Goal: Task Accomplishment & Management: Manage account settings

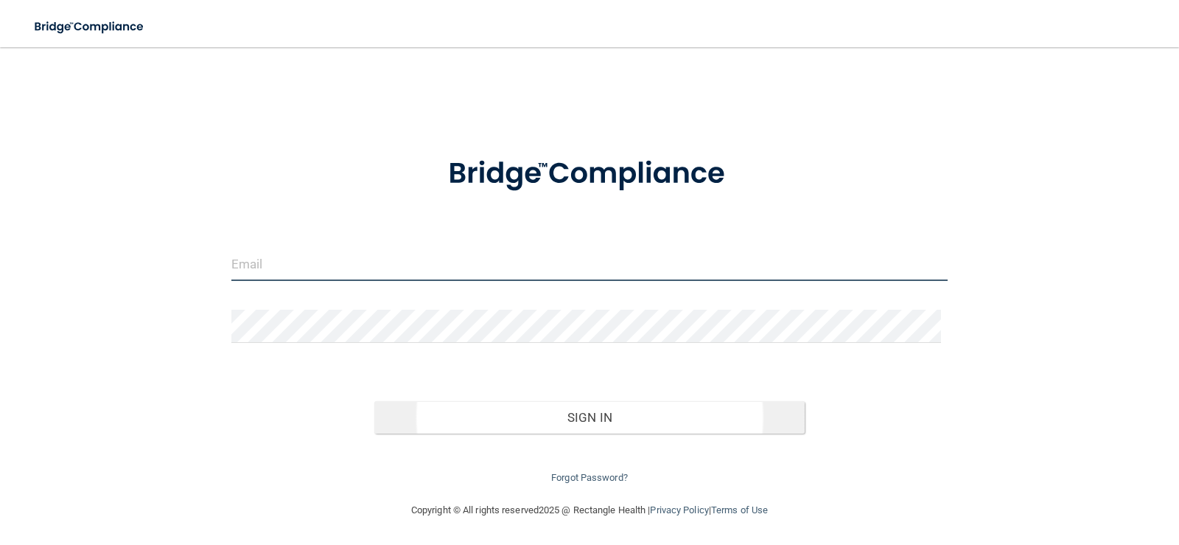
type input "[EMAIL_ADDRESS][DOMAIN_NAME]"
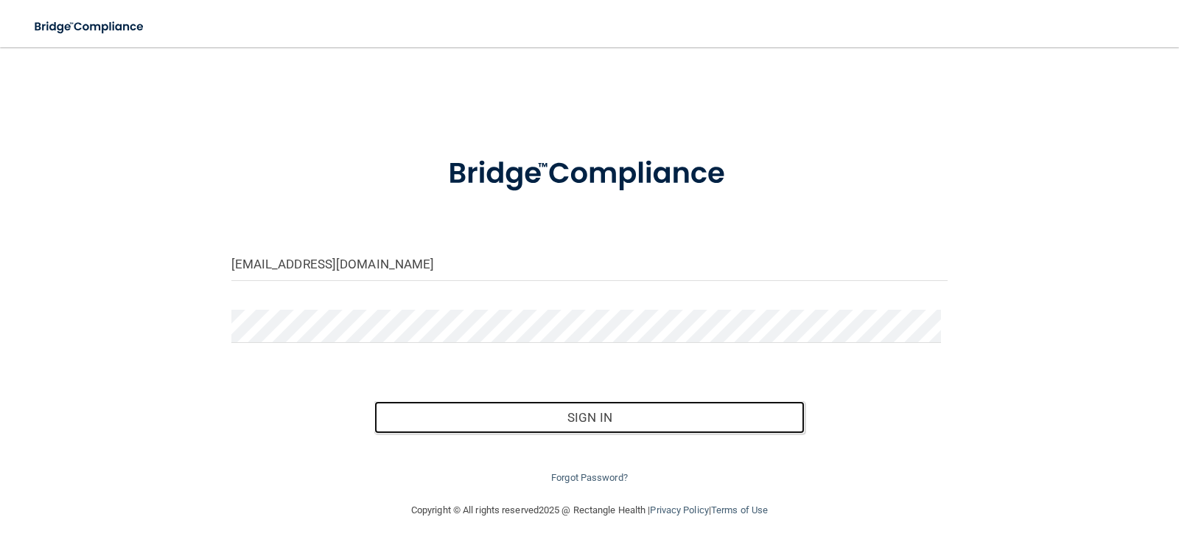
drag, startPoint x: 589, startPoint y: 410, endPoint x: 569, endPoint y: 398, distance: 23.5
click at [590, 410] on button "Sign In" at bounding box center [589, 417] width 430 height 32
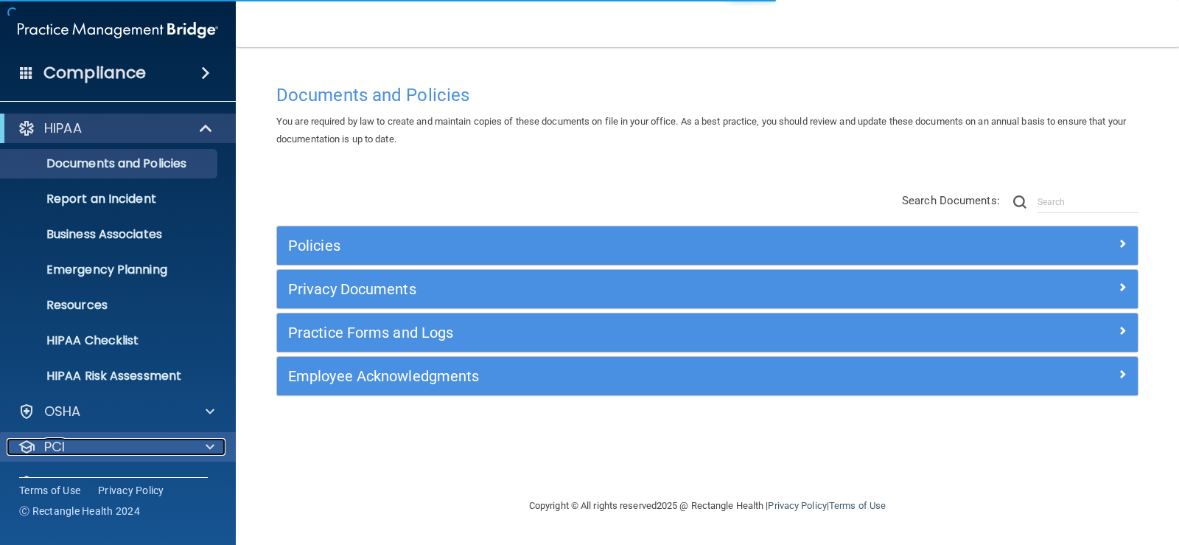
click at [101, 440] on div "PCI" at bounding box center [98, 447] width 183 height 18
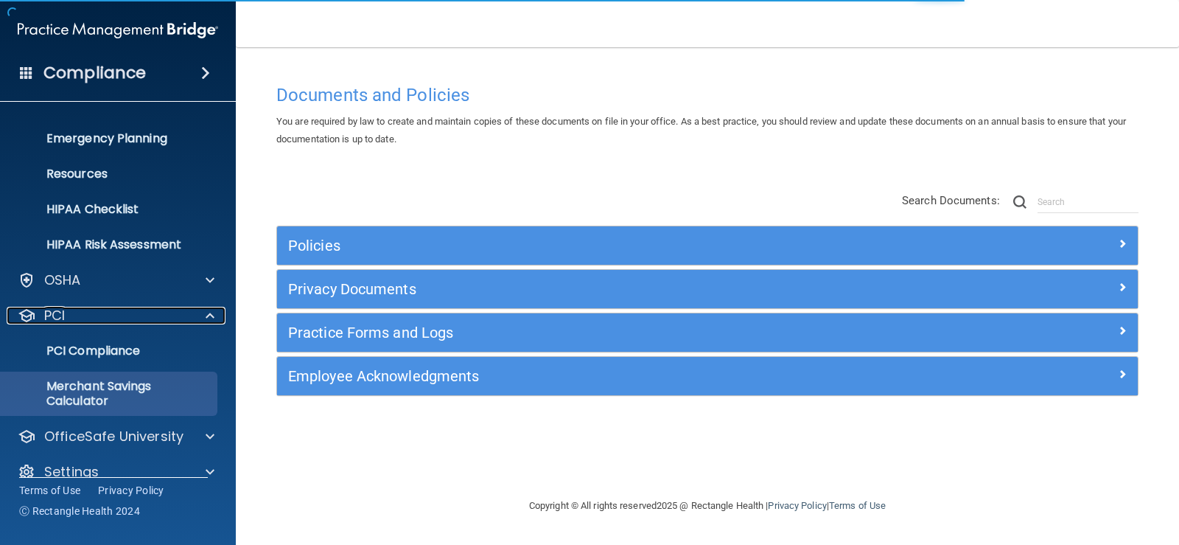
scroll to position [147, 0]
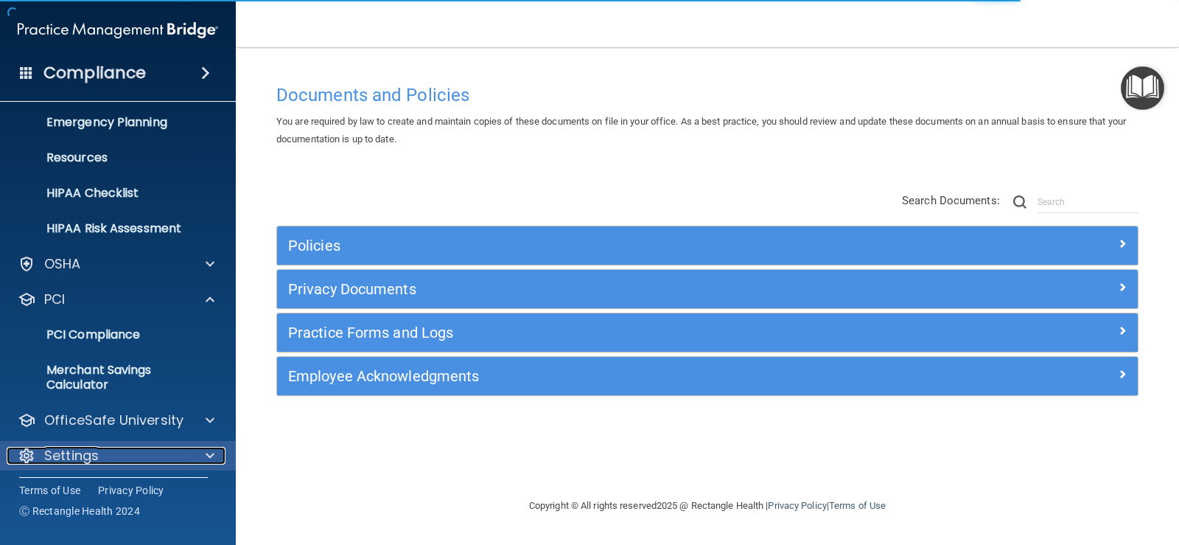
click at [98, 447] on p "Settings" at bounding box center [71, 456] width 55 height 18
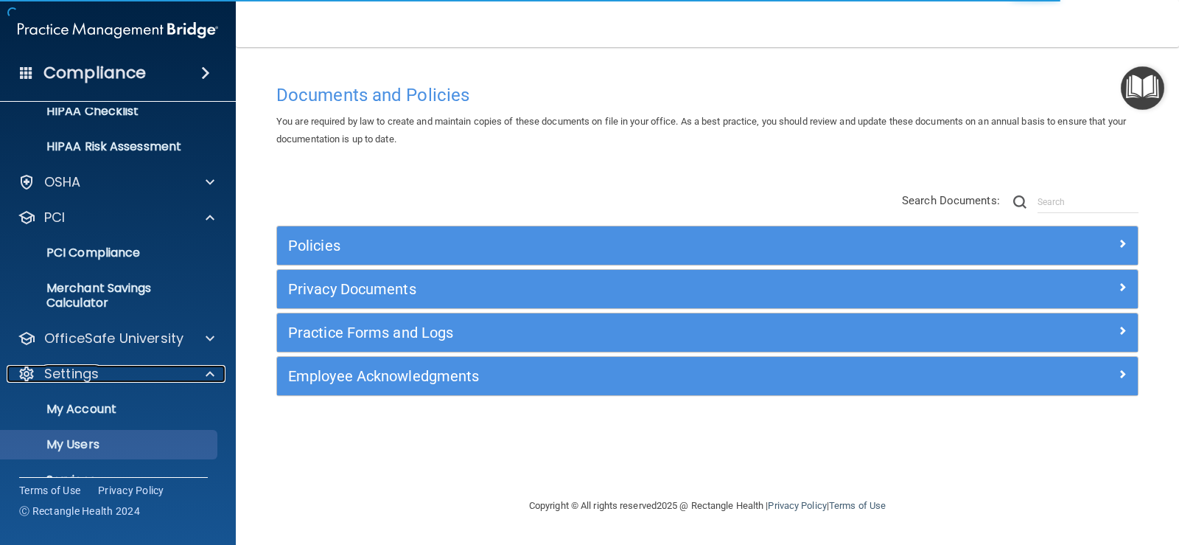
scroll to position [294, 0]
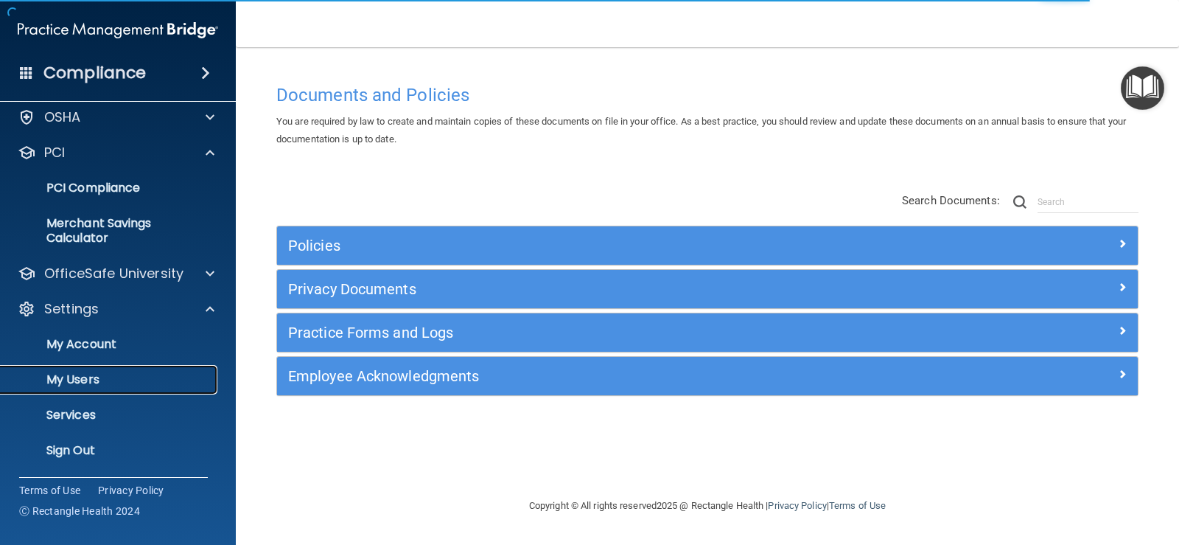
click at [65, 374] on p "My Users" at bounding box center [110, 379] width 201 height 15
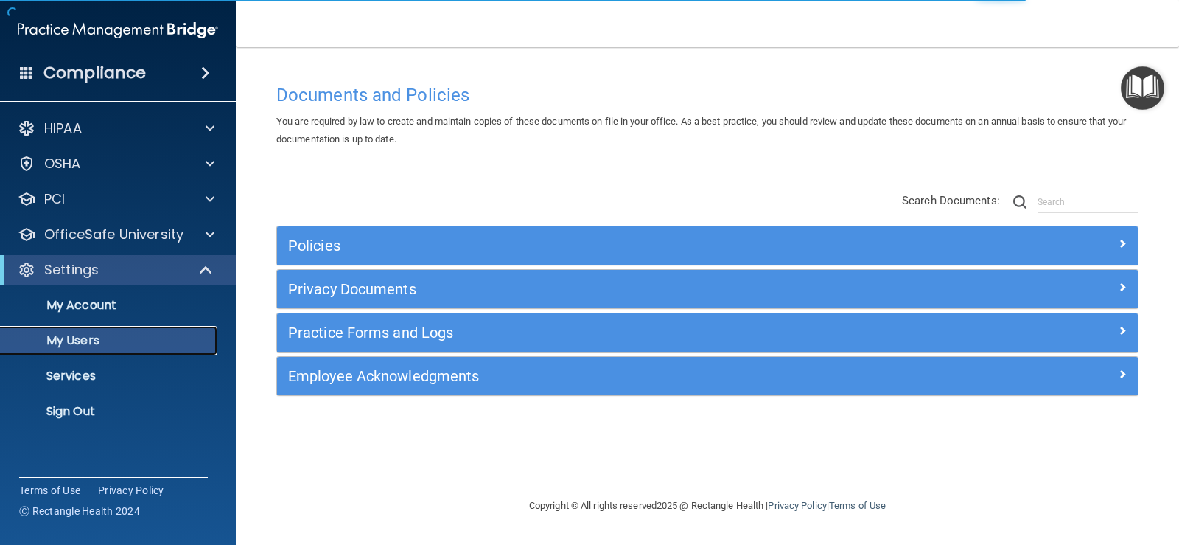
select select "20"
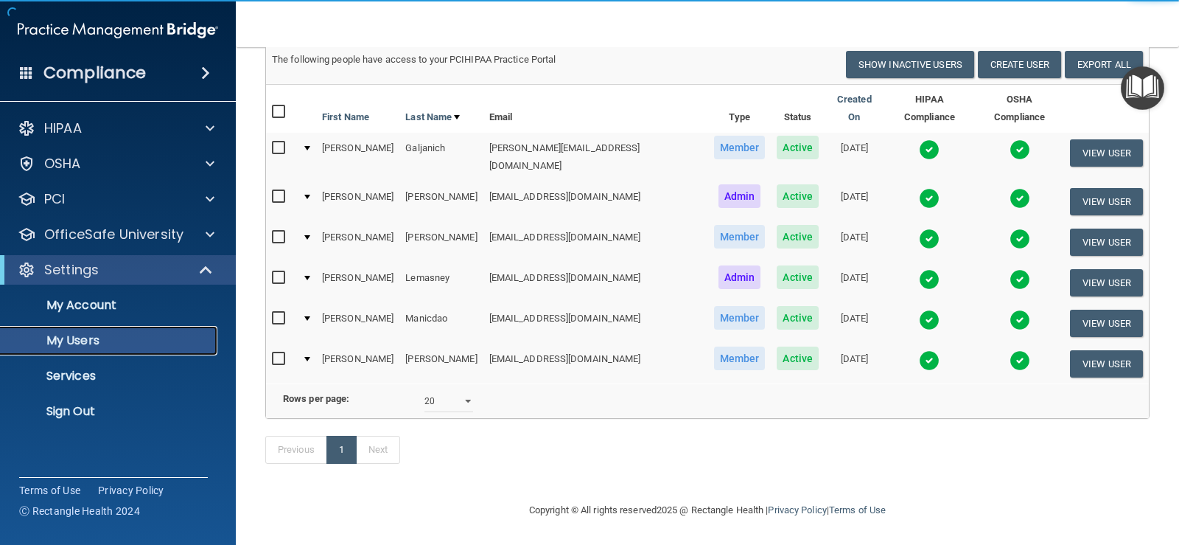
scroll to position [108, 0]
